Goal: Task Accomplishment & Management: Manage account settings

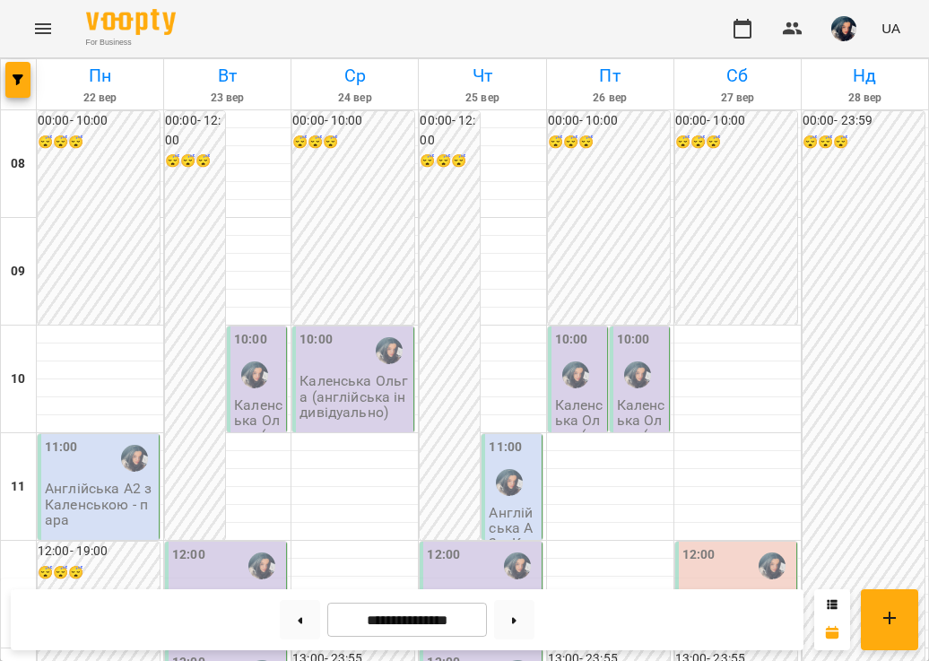
scroll to position [156, 0]
click at [289, 625] on button at bounding box center [300, 619] width 40 height 39
type input "**********"
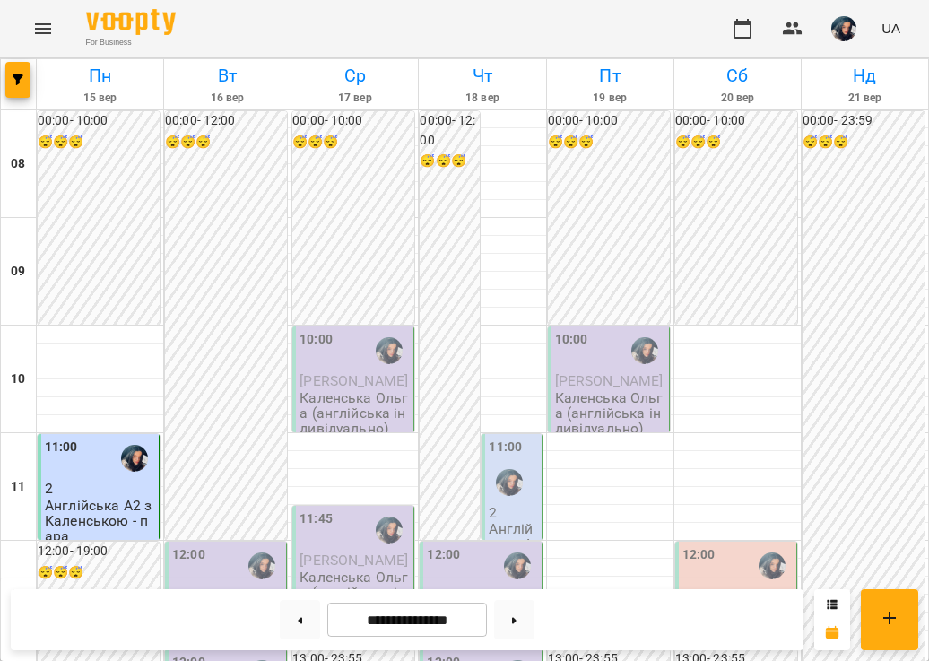
scroll to position [1090, 0]
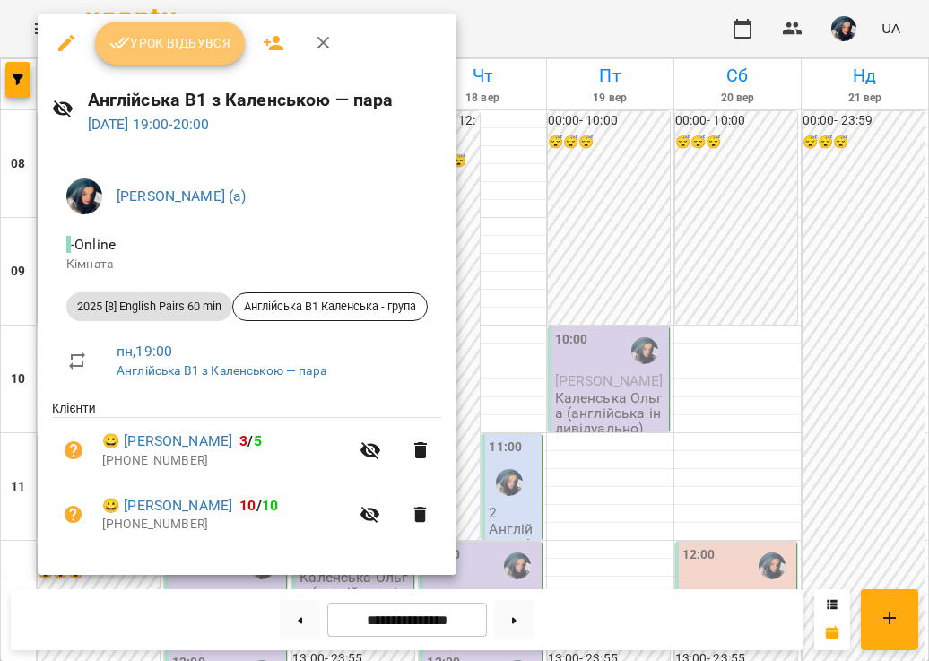
click at [195, 41] on span "Урок відбувся" at bounding box center [170, 43] width 122 height 22
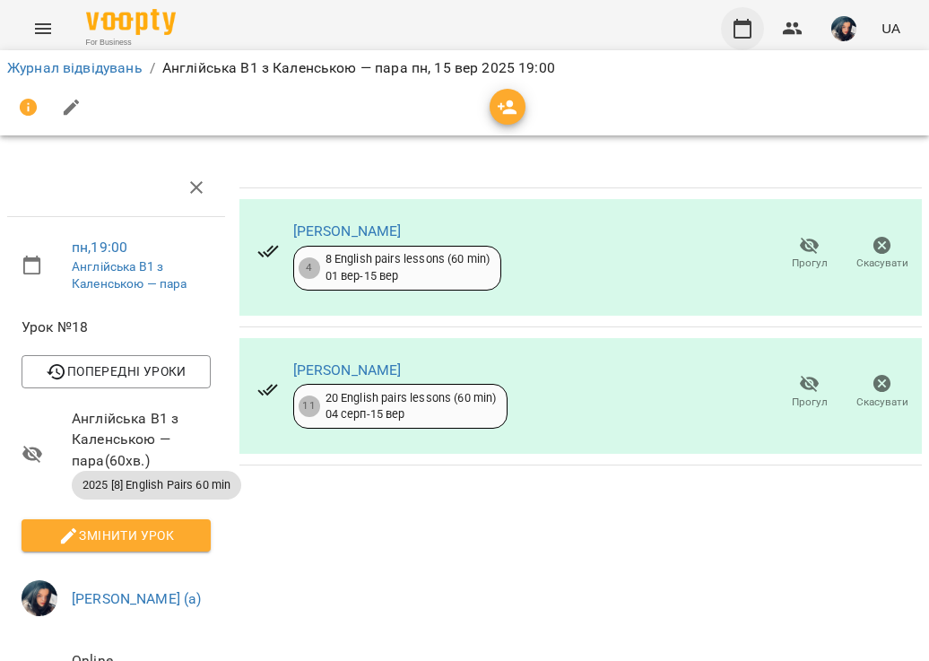
click at [735, 26] on icon "button" at bounding box center [742, 29] width 18 height 20
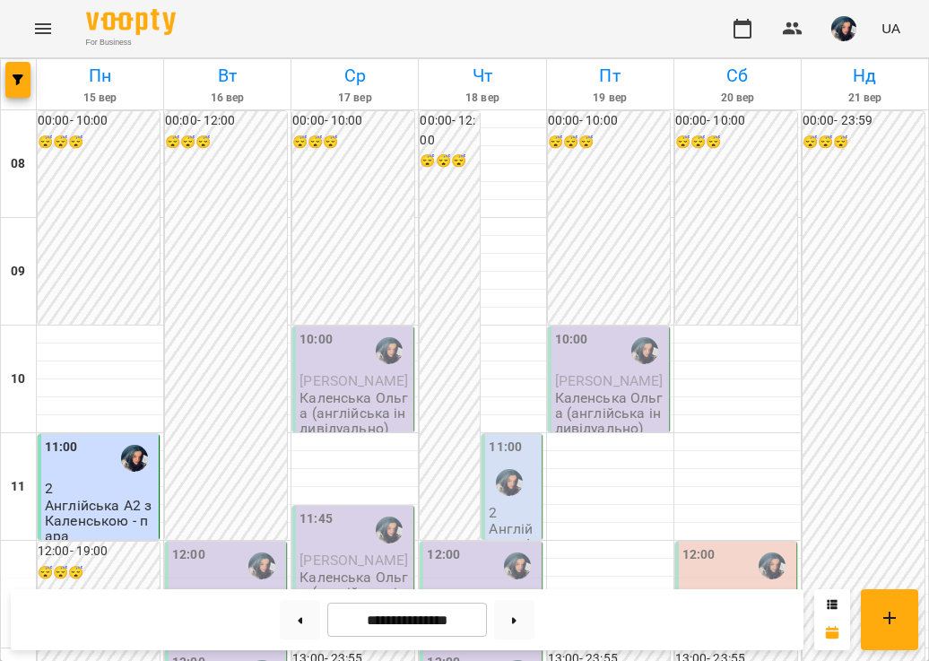
scroll to position [928, 0]
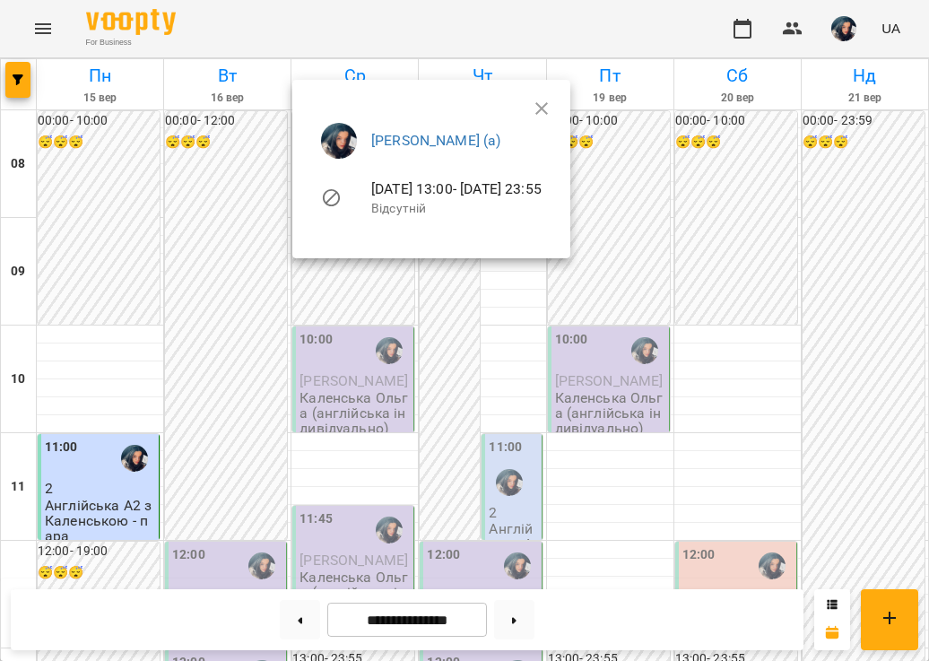
click at [95, 266] on div at bounding box center [464, 330] width 929 height 661
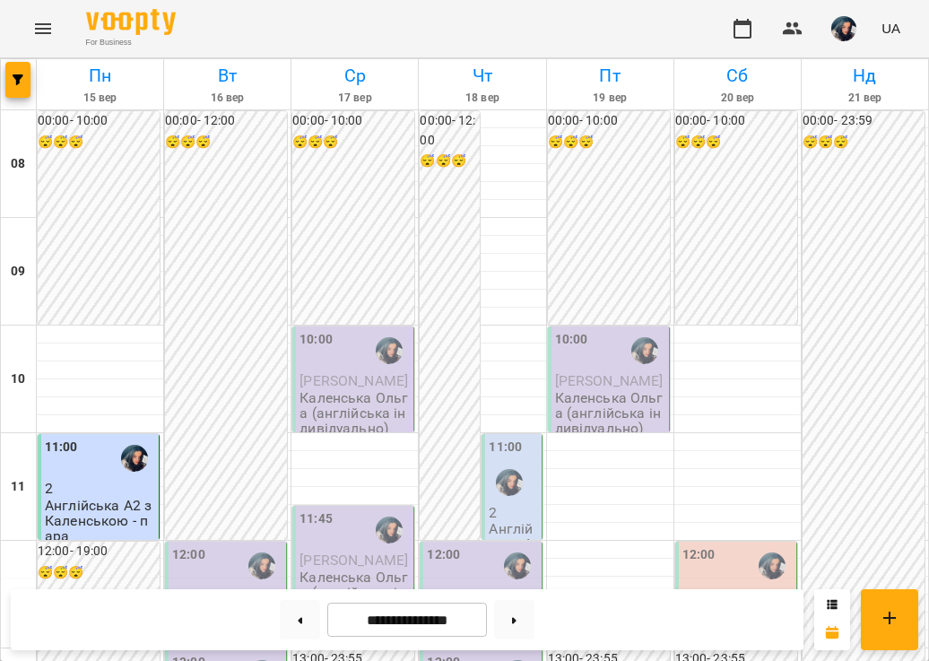
scroll to position [755, 0]
